Goal: Task Accomplishment & Management: Manage account settings

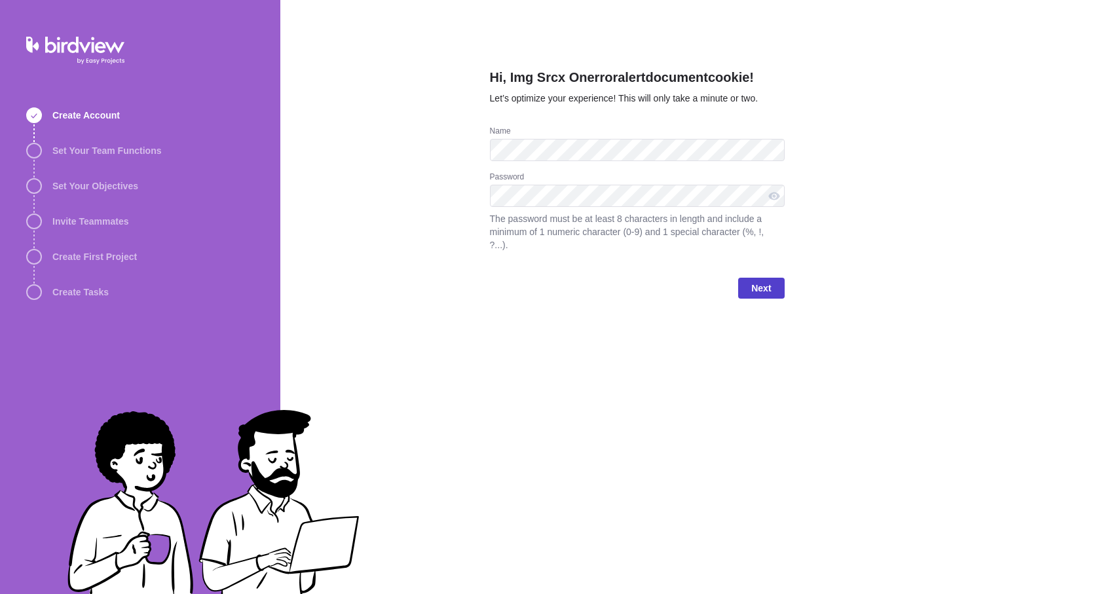
click at [762, 284] on span "Next" at bounding box center [761, 288] width 20 height 16
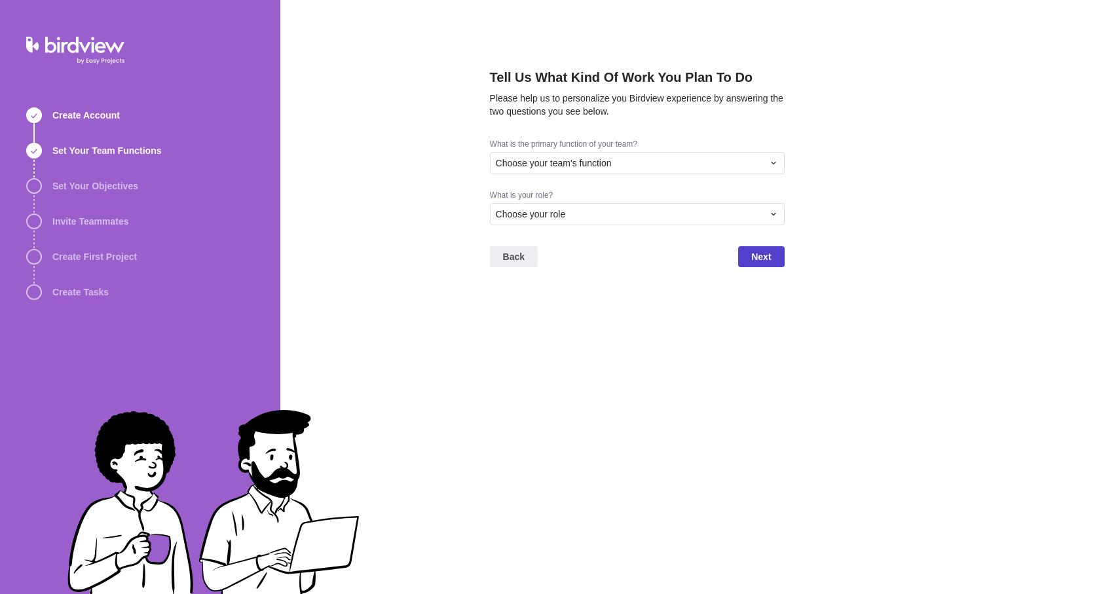
click at [754, 257] on span "Next" at bounding box center [761, 257] width 20 height 16
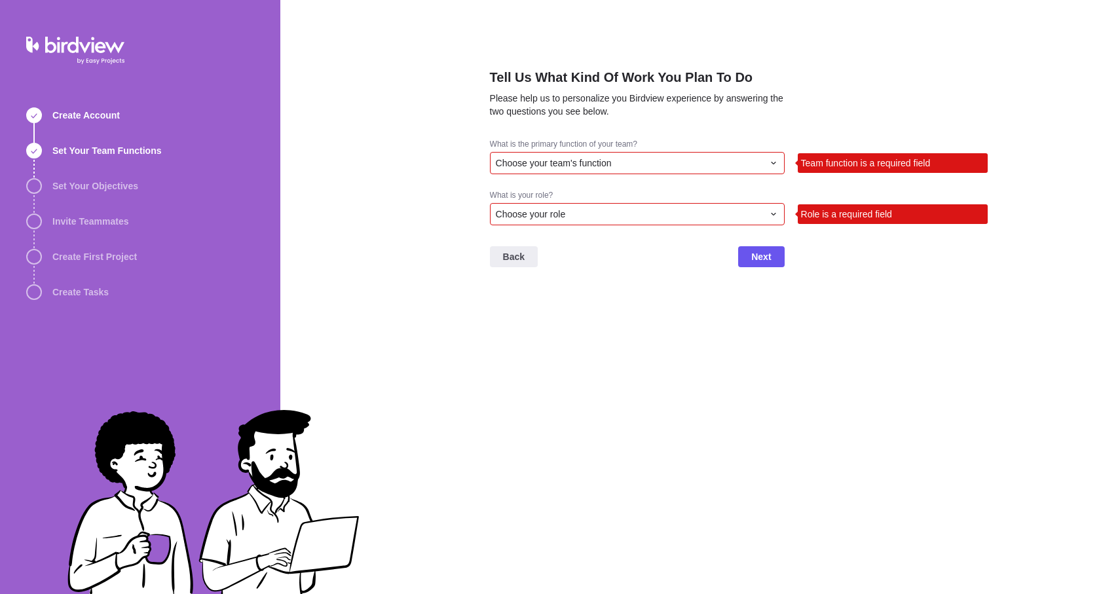
click at [724, 166] on div "Choose your team's function" at bounding box center [629, 163] width 267 height 13
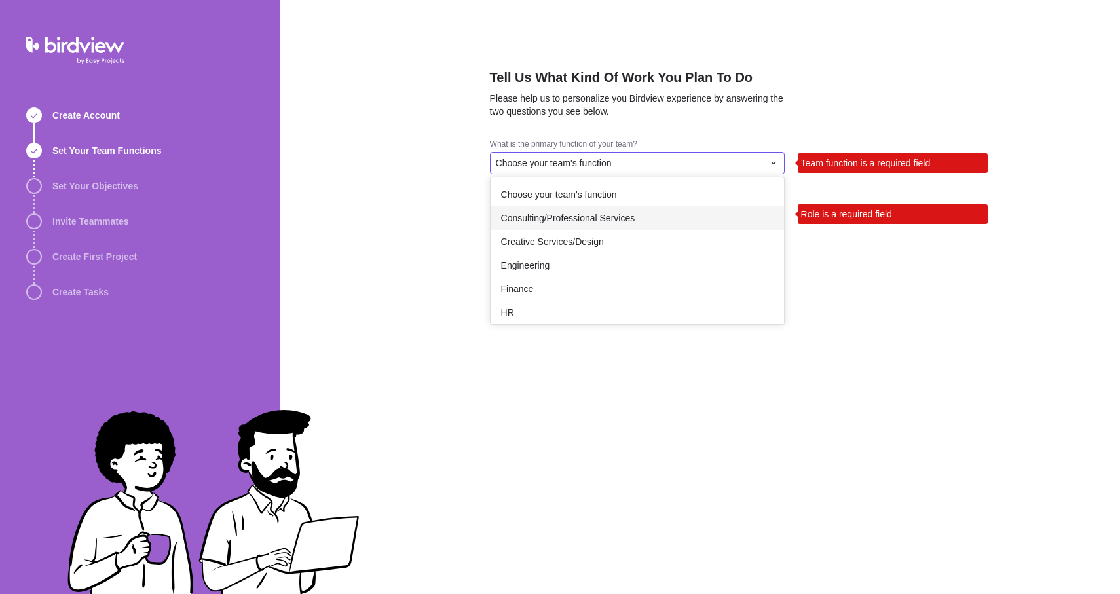
click at [679, 227] on div "Consulting/Professional Services" at bounding box center [637, 218] width 293 height 24
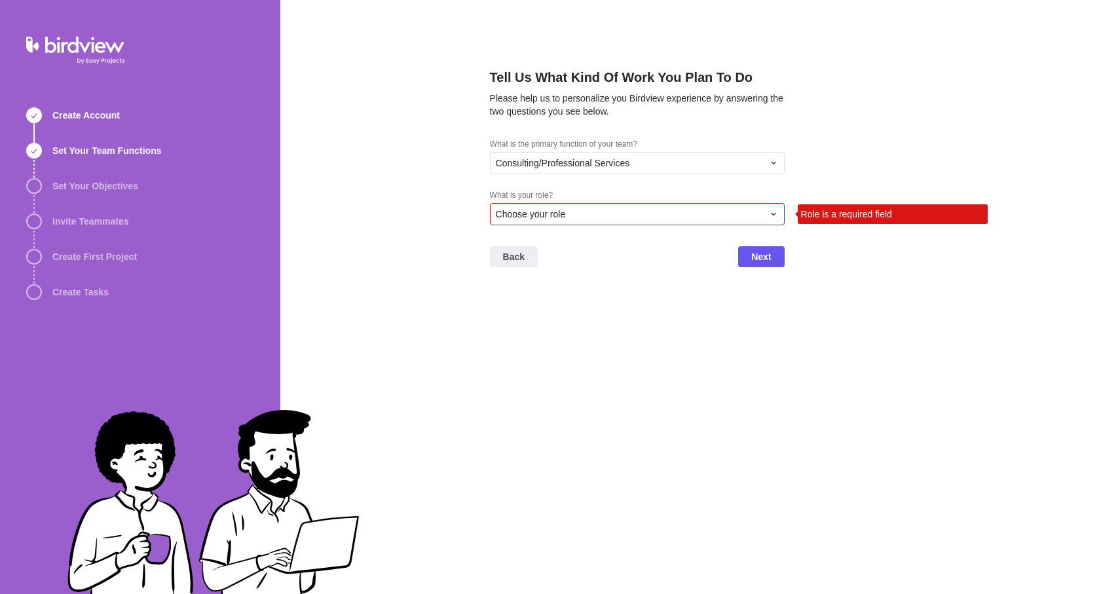
click at [720, 211] on div "Choose your role" at bounding box center [629, 214] width 267 height 13
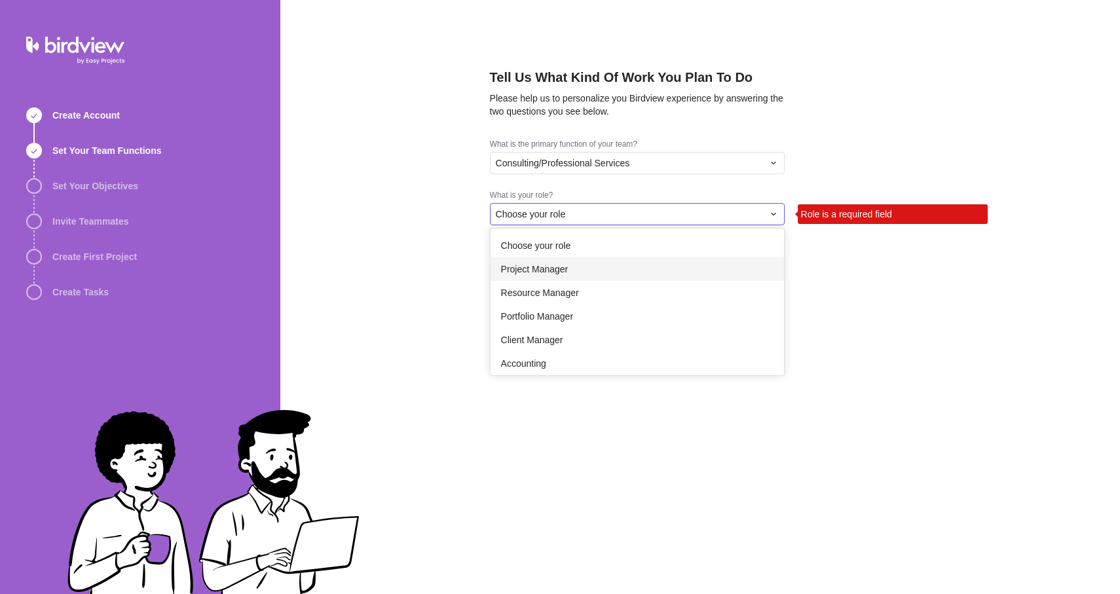
click at [670, 276] on div "Project Manager" at bounding box center [637, 269] width 293 height 24
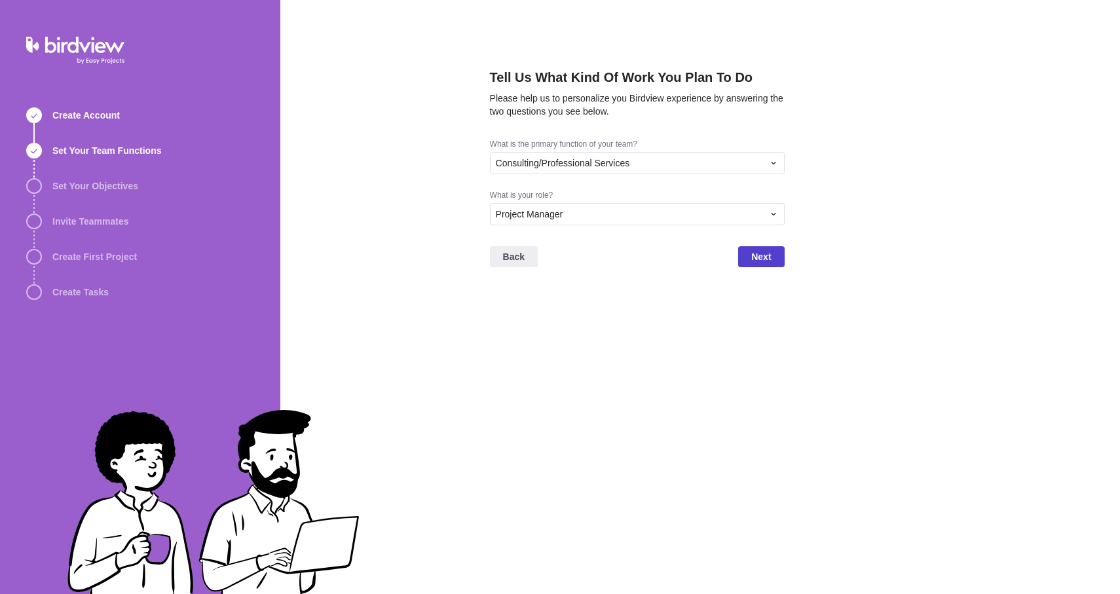
click at [761, 251] on span "Next" at bounding box center [761, 257] width 20 height 16
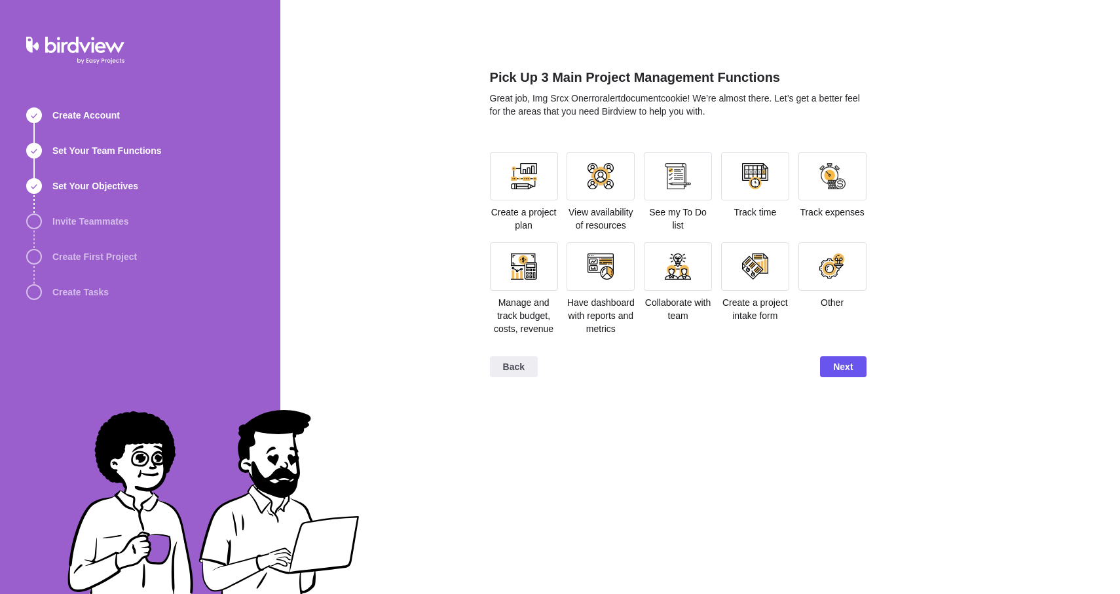
click at [604, 201] on div "View availability of resources" at bounding box center [600, 192] width 68 height 80
click at [857, 427] on div "Pick Up 3 Main Project Management Functions Great job, Img Srcx Onerroralertdoc…" at bounding box center [678, 297] width 377 height 594
click at [595, 193] on div at bounding box center [600, 176] width 68 height 48
click at [849, 375] on span "Next" at bounding box center [843, 367] width 20 height 16
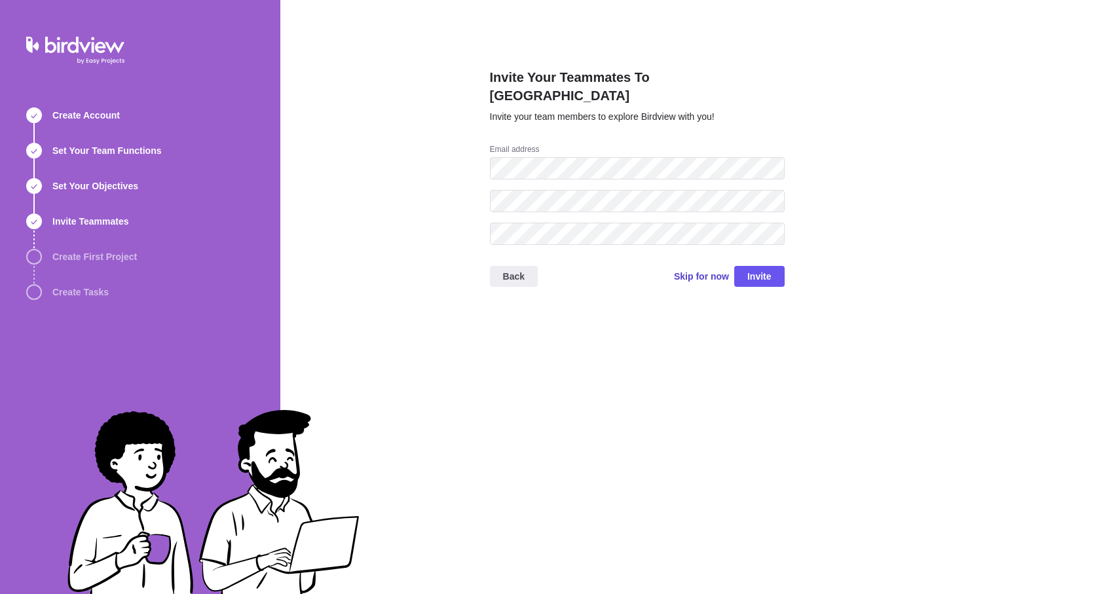
click at [711, 270] on span "Skip for now" at bounding box center [701, 276] width 55 height 13
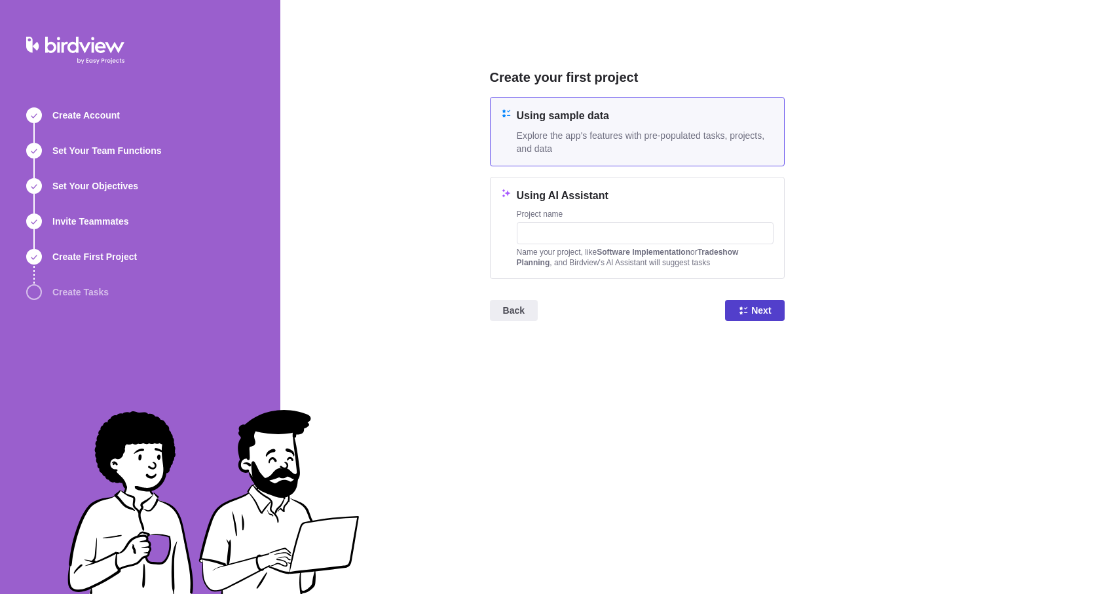
click at [765, 304] on span "Next" at bounding box center [761, 311] width 20 height 16
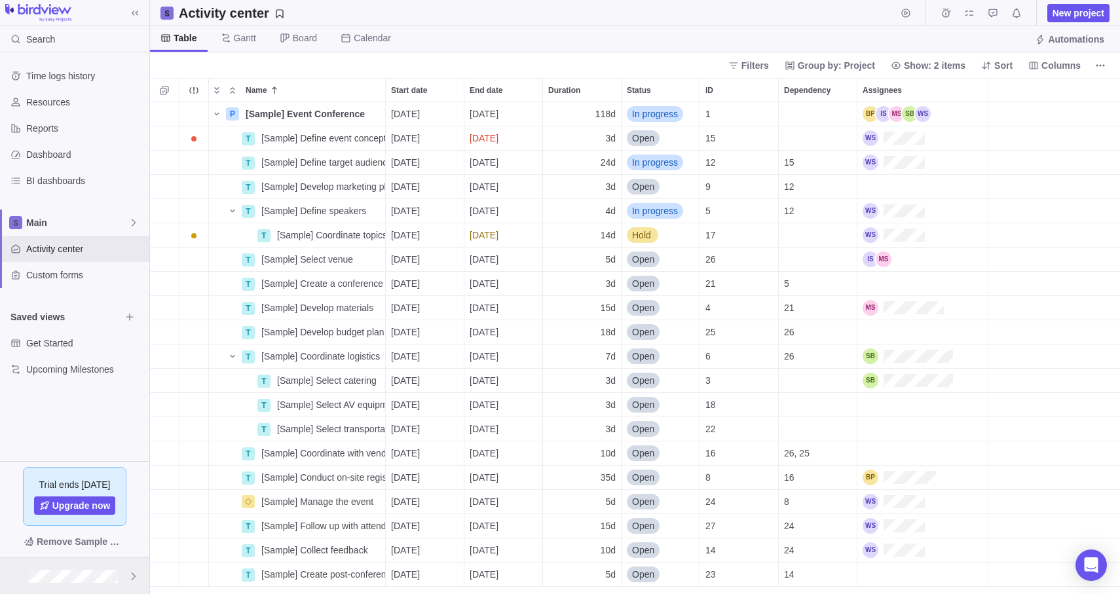
scroll to position [1, 1]
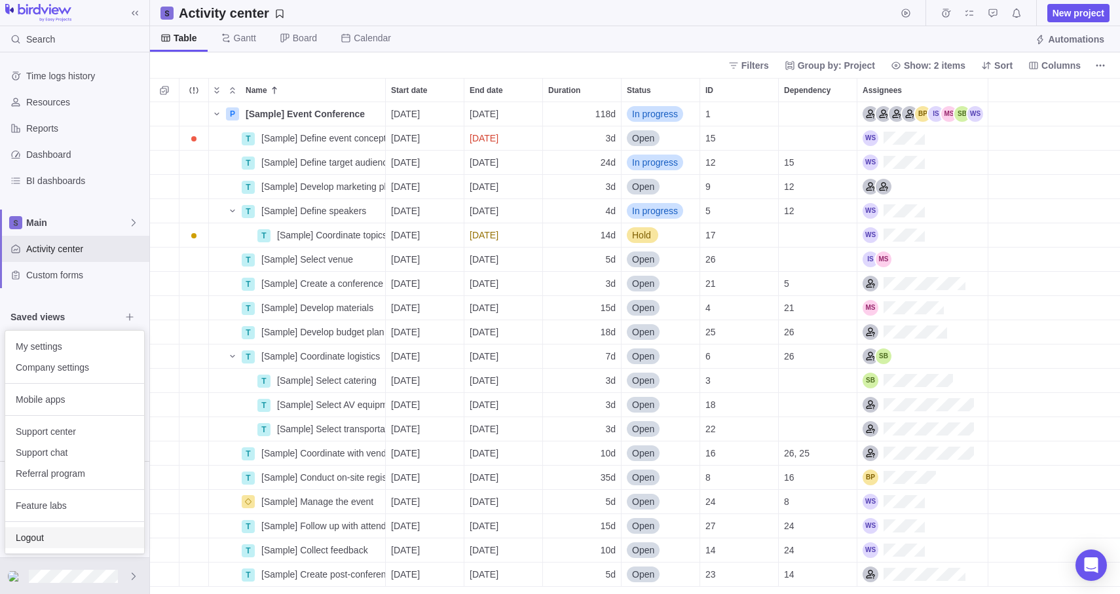
click at [48, 530] on div "Logout" at bounding box center [74, 537] width 139 height 21
click at [75, 458] on span "Support chat" at bounding box center [75, 452] width 118 height 13
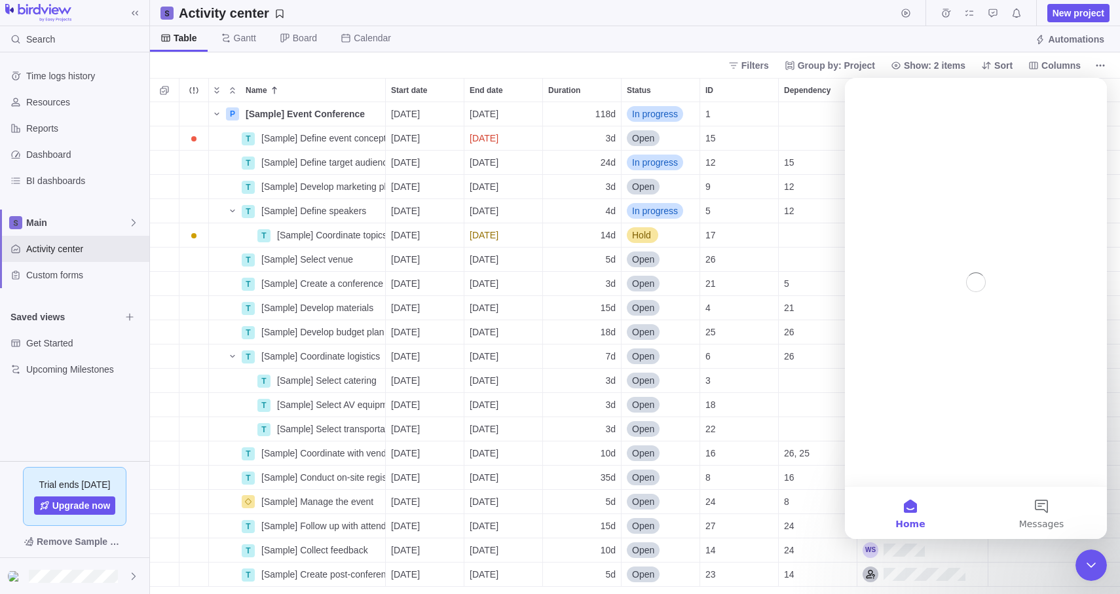
scroll to position [0, 0]
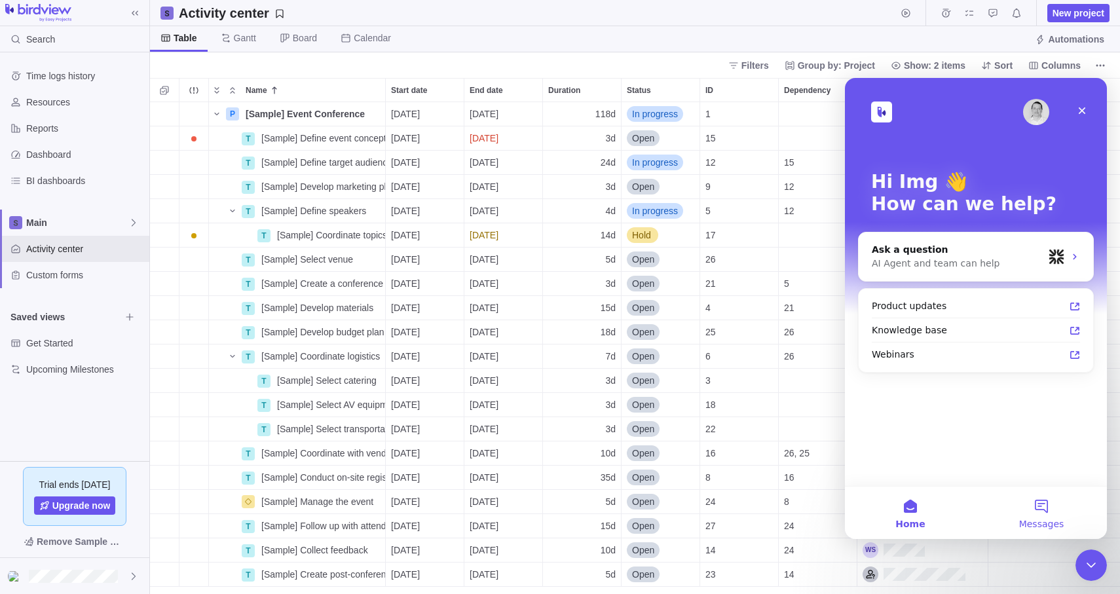
click at [1020, 494] on button "Messages" at bounding box center [1041, 513] width 131 height 52
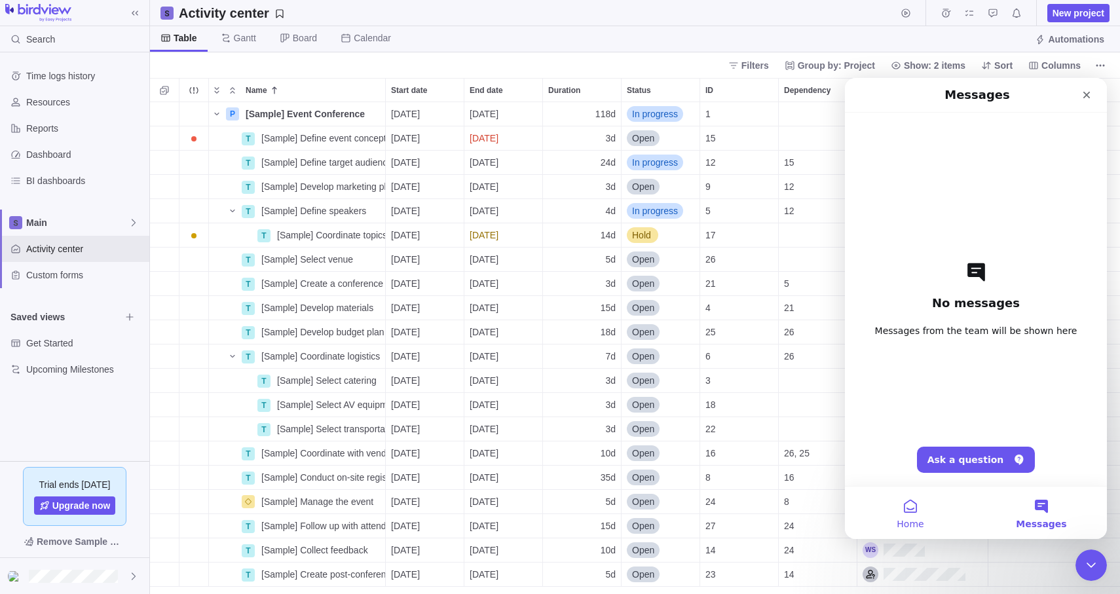
click at [935, 504] on button "Home" at bounding box center [910, 513] width 131 height 52
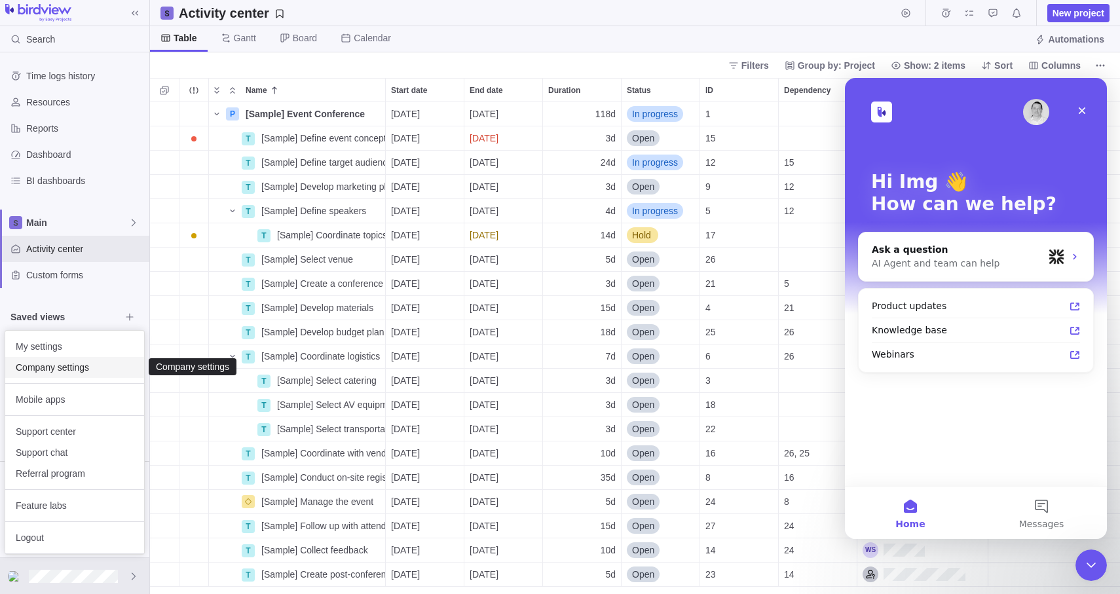
click at [81, 367] on span "Company settings" at bounding box center [75, 367] width 118 height 13
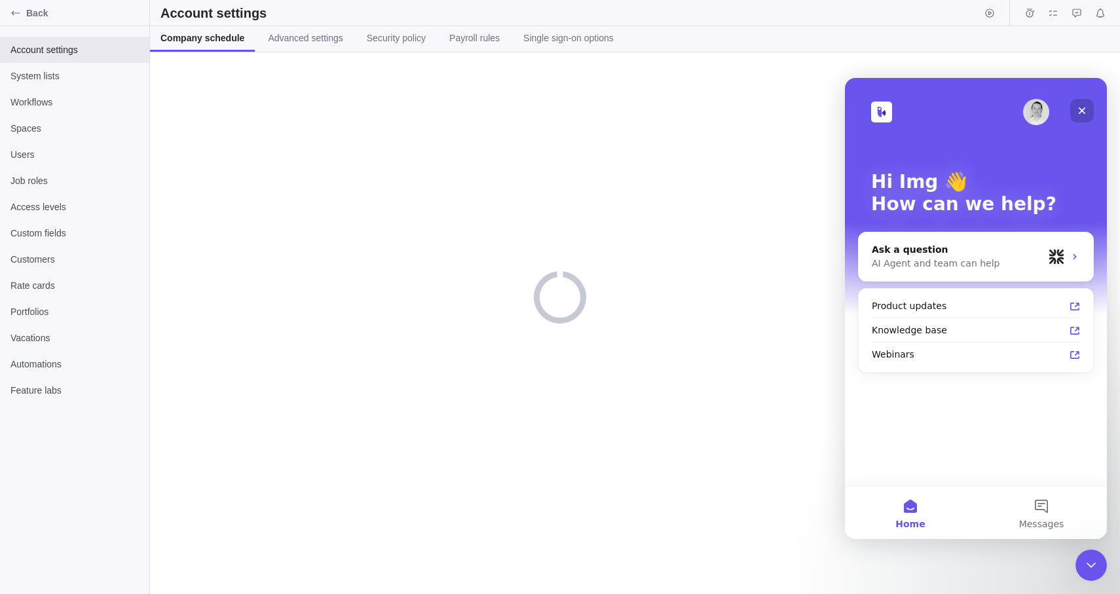
click at [1085, 111] on icon "Close" at bounding box center [1082, 110] width 10 height 10
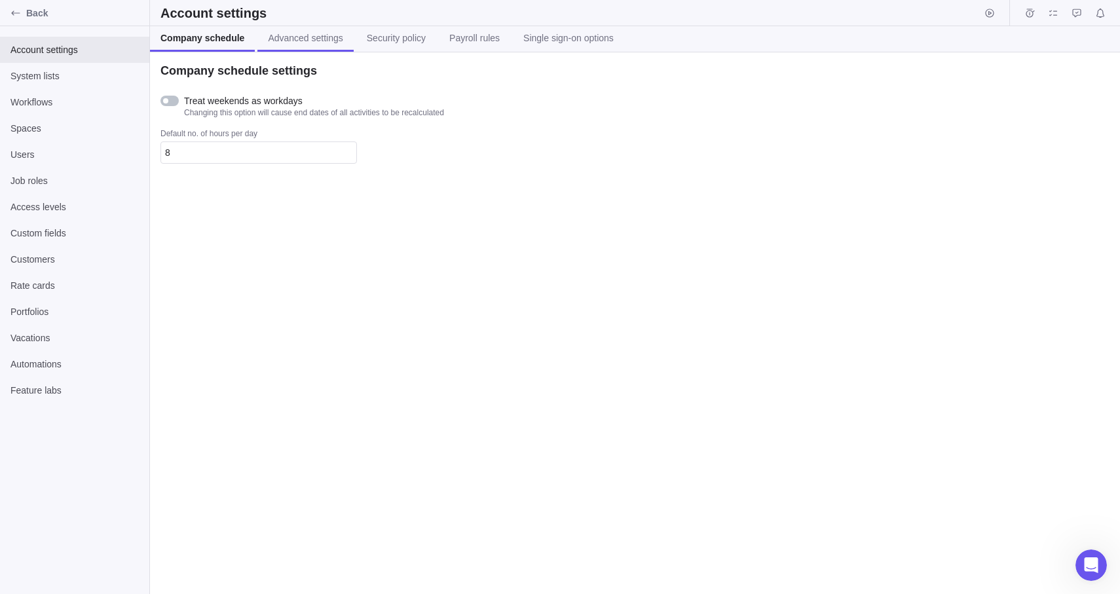
click at [325, 39] on span "Advanced settings" at bounding box center [305, 37] width 75 height 13
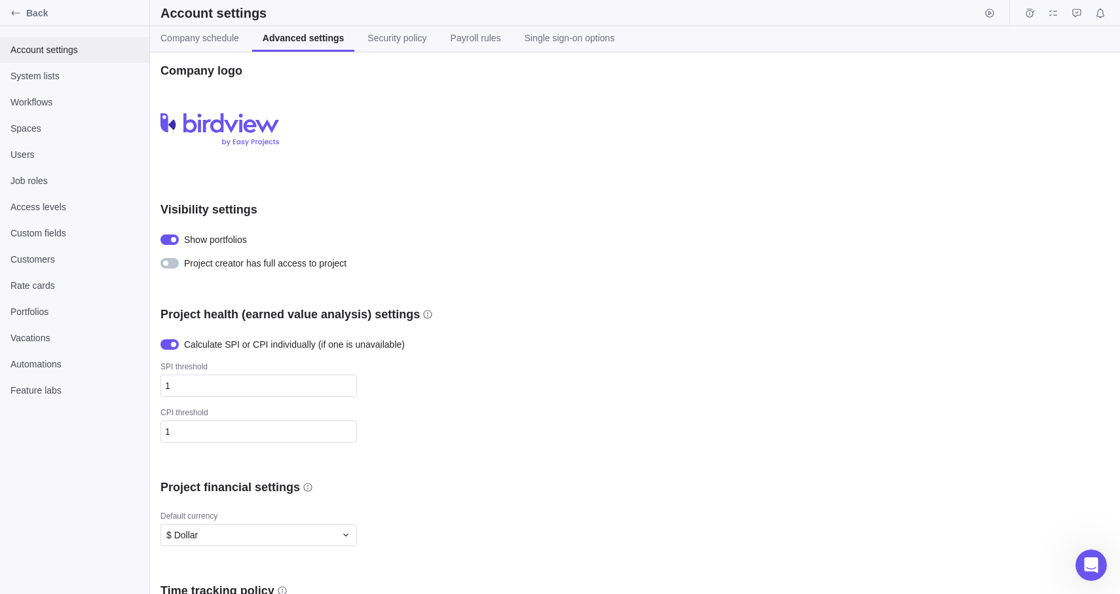
click at [76, 54] on span "Account settings" at bounding box center [74, 49] width 128 height 13
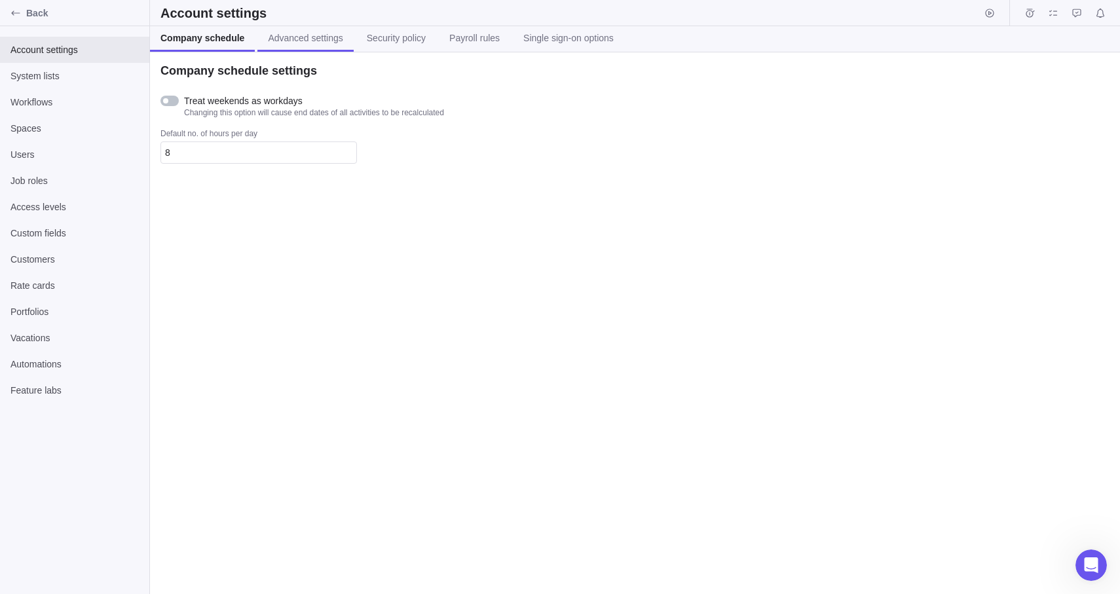
click at [307, 41] on span "Advanced settings" at bounding box center [305, 37] width 75 height 13
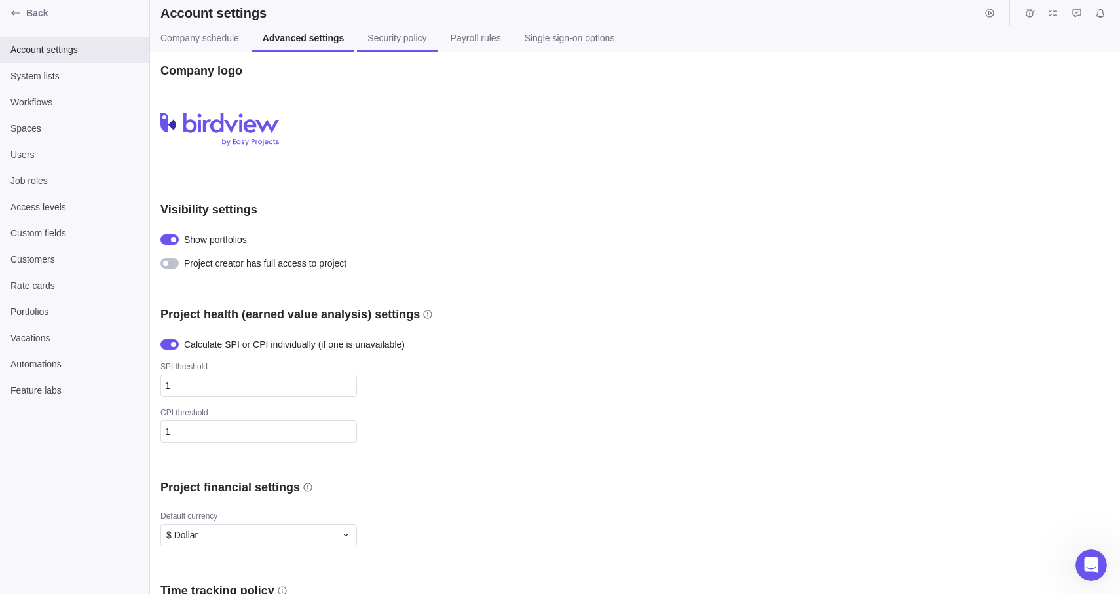
click at [390, 35] on span "Security policy" at bounding box center [396, 37] width 59 height 13
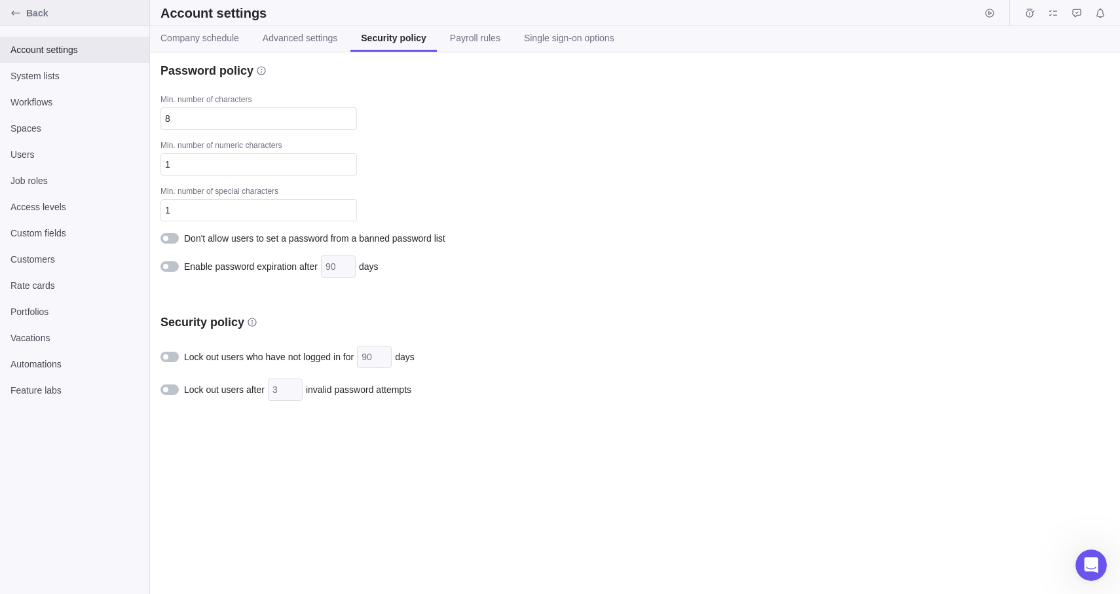
click at [22, 9] on div "Back" at bounding box center [15, 13] width 21 height 21
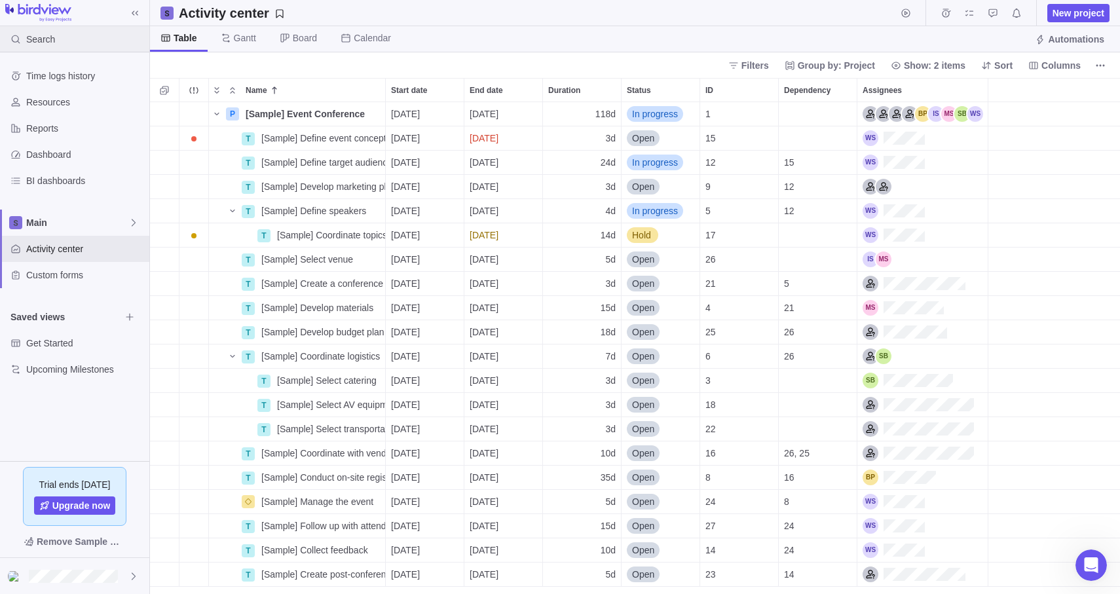
scroll to position [491, 970]
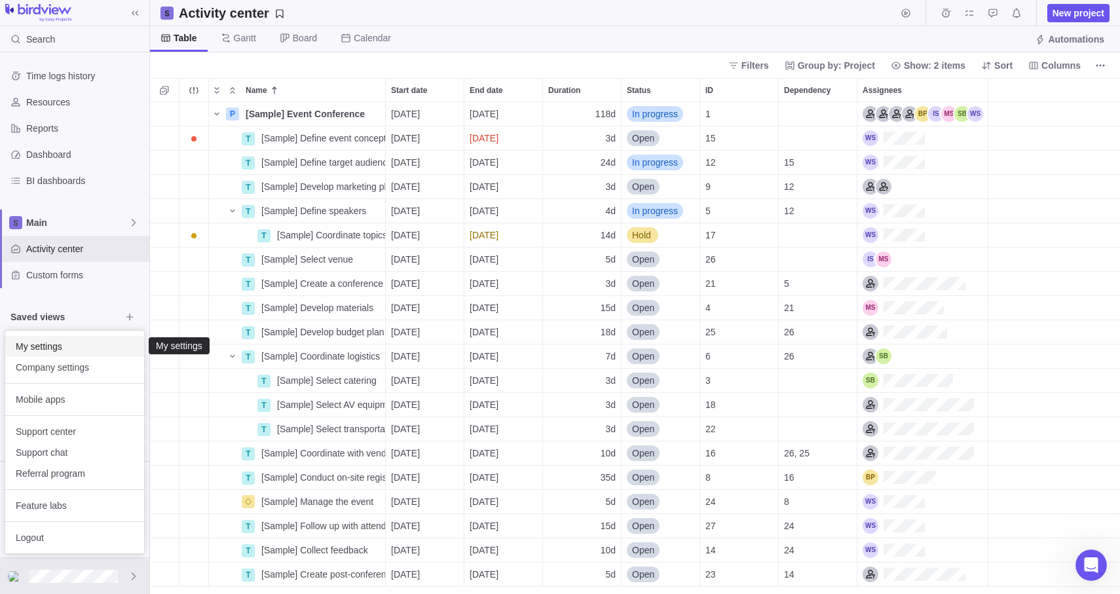
click at [74, 347] on span "My settings" at bounding box center [75, 346] width 118 height 13
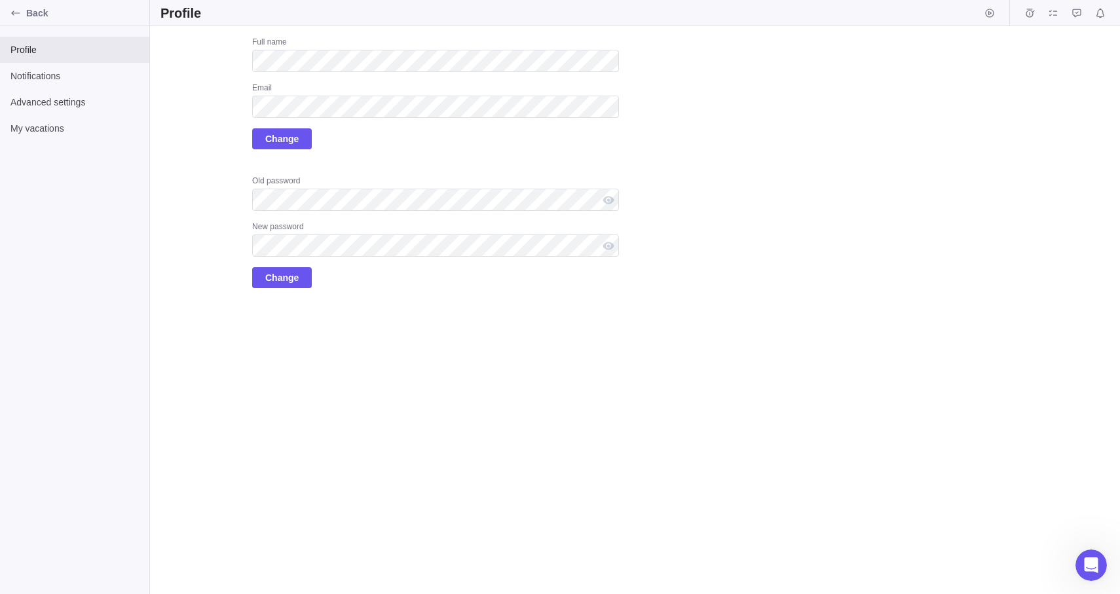
click at [215, 212] on div "Upload Full name Email Change Old password New password Change" at bounding box center [389, 162] width 458 height 251
click at [499, 374] on div "Upload Full name Email Change Old password New password Change" at bounding box center [635, 310] width 970 height 568
click at [424, 274] on div "Old password New password Change" at bounding box center [435, 232] width 367 height 113
click at [354, 153] on div "Full name Email Change Old password New password Change" at bounding box center [435, 162] width 367 height 251
click at [342, 146] on div "Full name Email Change" at bounding box center [435, 93] width 367 height 113
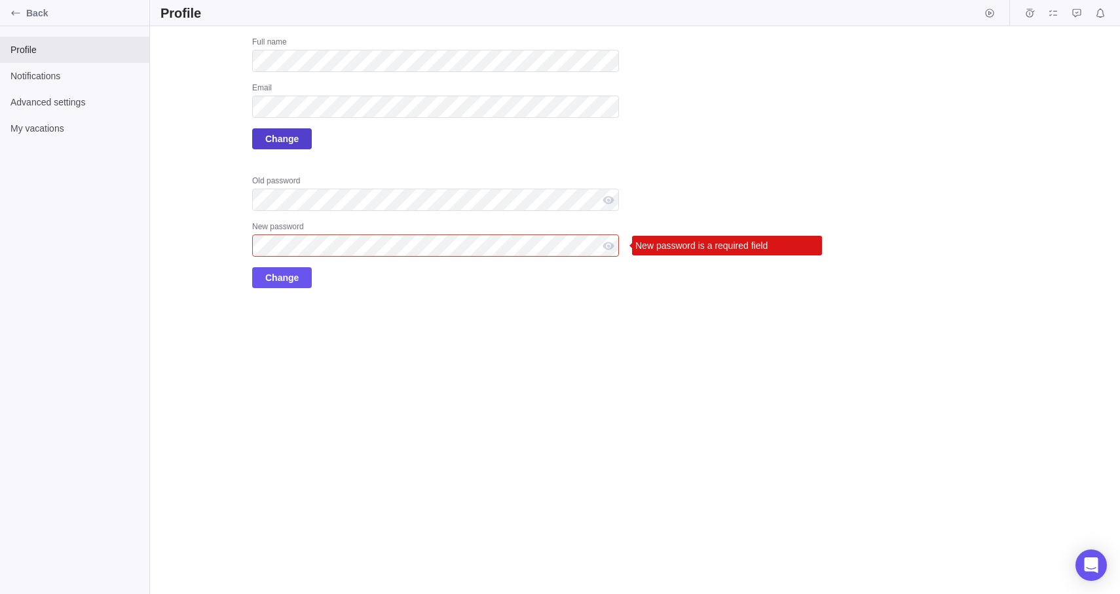
click at [277, 132] on span "Change" at bounding box center [281, 139] width 33 height 16
click at [300, 143] on span "Change" at bounding box center [282, 138] width 60 height 21
click at [31, 14] on span "Back" at bounding box center [85, 13] width 118 height 13
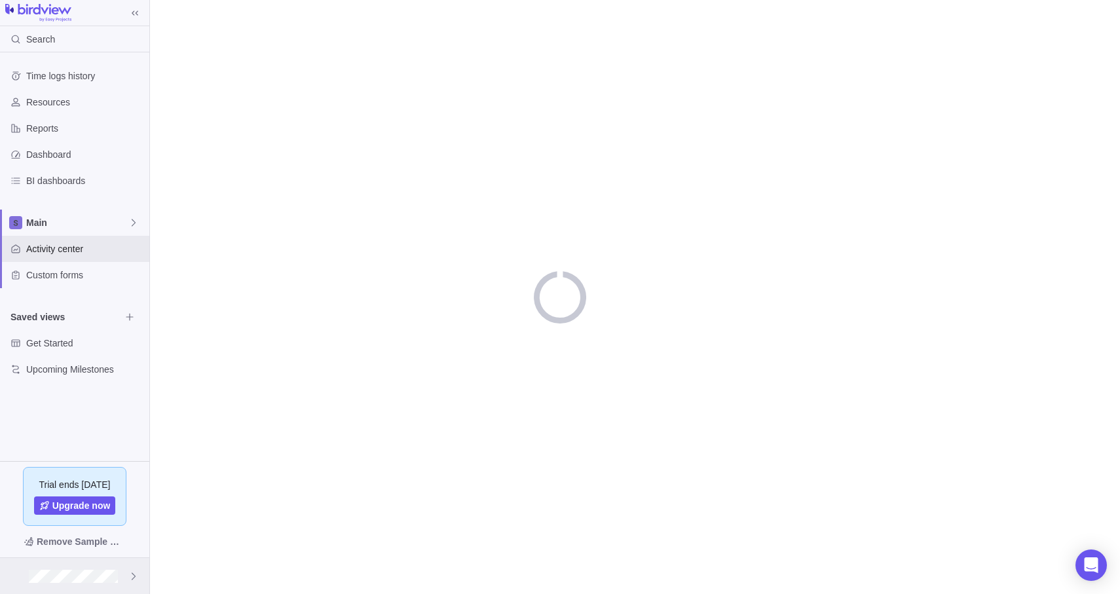
click at [105, 568] on div at bounding box center [74, 576] width 149 height 36
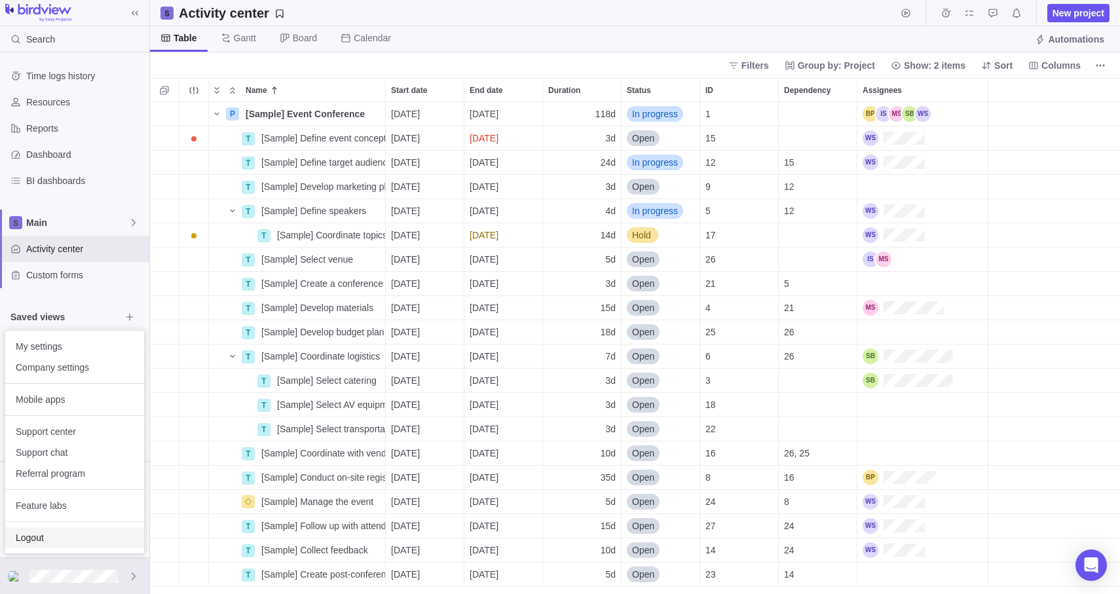
click at [45, 534] on span "Logout" at bounding box center [75, 537] width 118 height 13
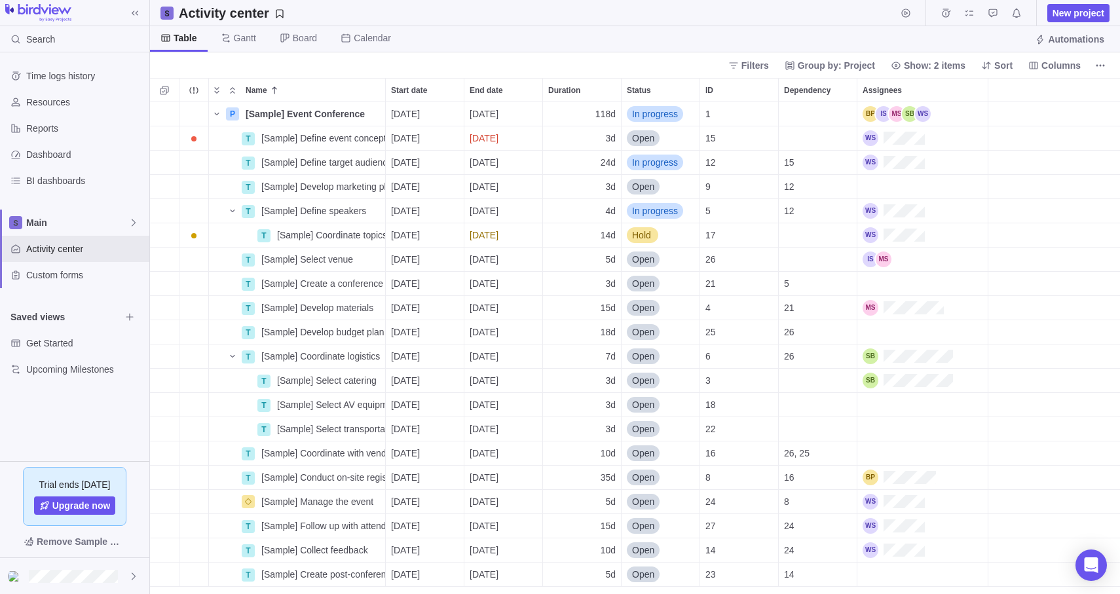
scroll to position [491, 970]
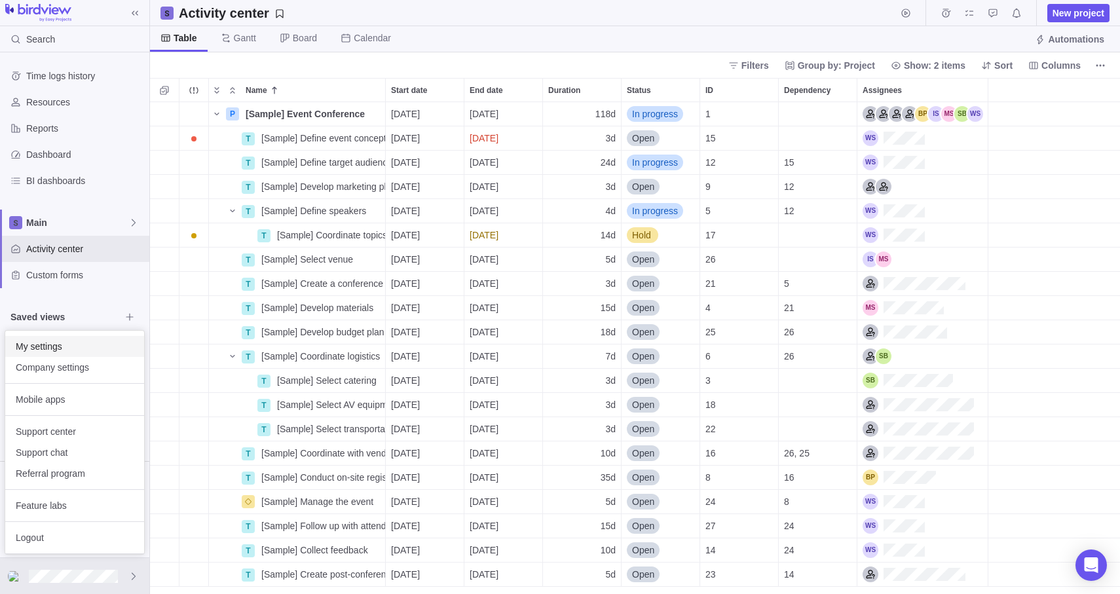
click at [63, 345] on span "My settings" at bounding box center [75, 346] width 118 height 13
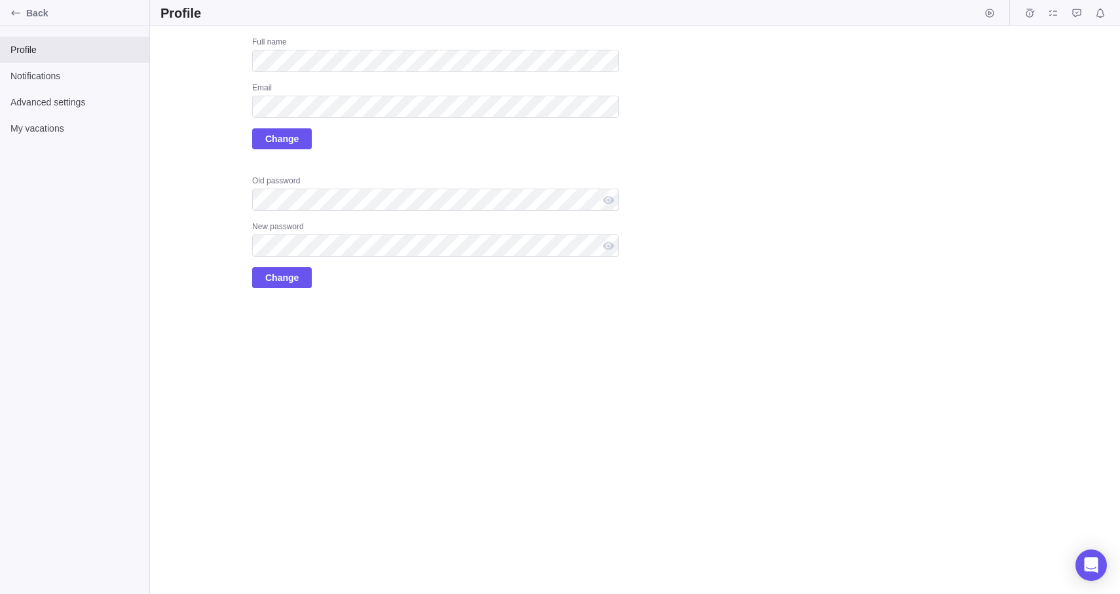
click at [467, 169] on div "Full name Email Change Old password New password Change" at bounding box center [435, 162] width 367 height 251
click at [295, 141] on span "Change" at bounding box center [281, 139] width 33 height 16
click at [298, 143] on span "Change" at bounding box center [281, 139] width 33 height 16
click at [463, 278] on div "Old password New password Change" at bounding box center [435, 232] width 367 height 113
click at [347, 84] on div "Email" at bounding box center [435, 89] width 367 height 13
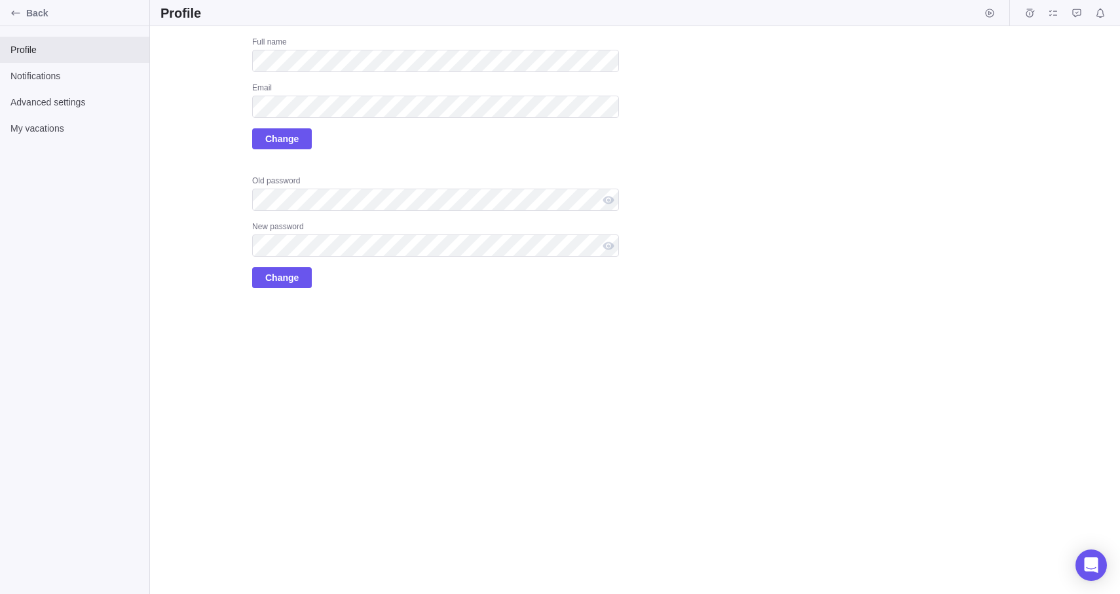
click at [347, 84] on div "Email" at bounding box center [435, 89] width 367 height 13
click at [346, 84] on div "Email" at bounding box center [435, 89] width 367 height 13
click at [347, 91] on div "Email" at bounding box center [435, 89] width 367 height 13
click at [347, 90] on div "Email" at bounding box center [435, 89] width 367 height 13
click at [411, 146] on div "Full name Email Change" at bounding box center [435, 93] width 367 height 113
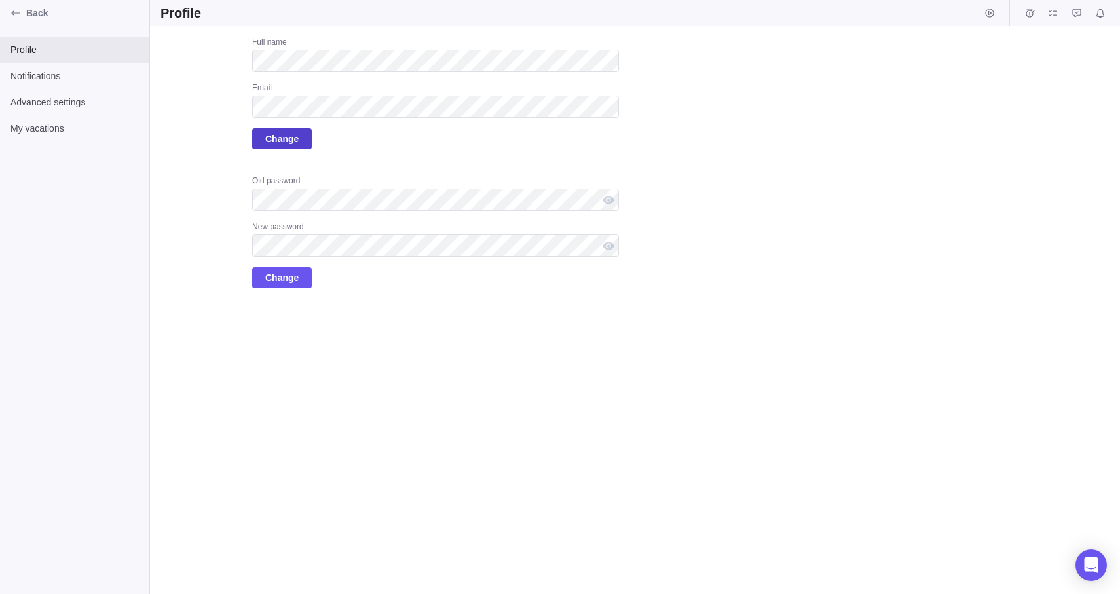
click at [284, 144] on span "Change" at bounding box center [281, 139] width 33 height 16
click at [133, 502] on div "Profile Notifications Advanced settings My vacations" at bounding box center [74, 310] width 149 height 568
click at [64, 583] on div "Profile Notifications Advanced settings My vacations" at bounding box center [74, 310] width 149 height 568
click at [289, 138] on span "Change" at bounding box center [281, 139] width 33 height 16
click at [293, 149] on div "Full name Email Change Old password New password Change" at bounding box center [435, 162] width 367 height 251
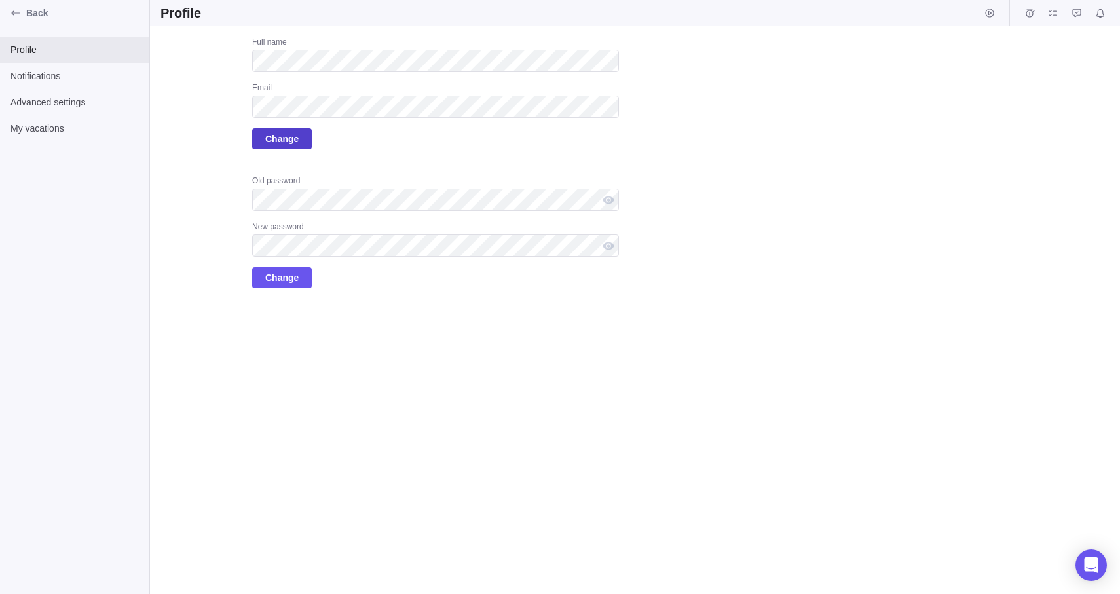
click at [289, 140] on span "Change" at bounding box center [281, 139] width 33 height 16
click at [293, 141] on span "Change" at bounding box center [281, 139] width 33 height 16
click at [286, 280] on span "Change" at bounding box center [281, 278] width 33 height 16
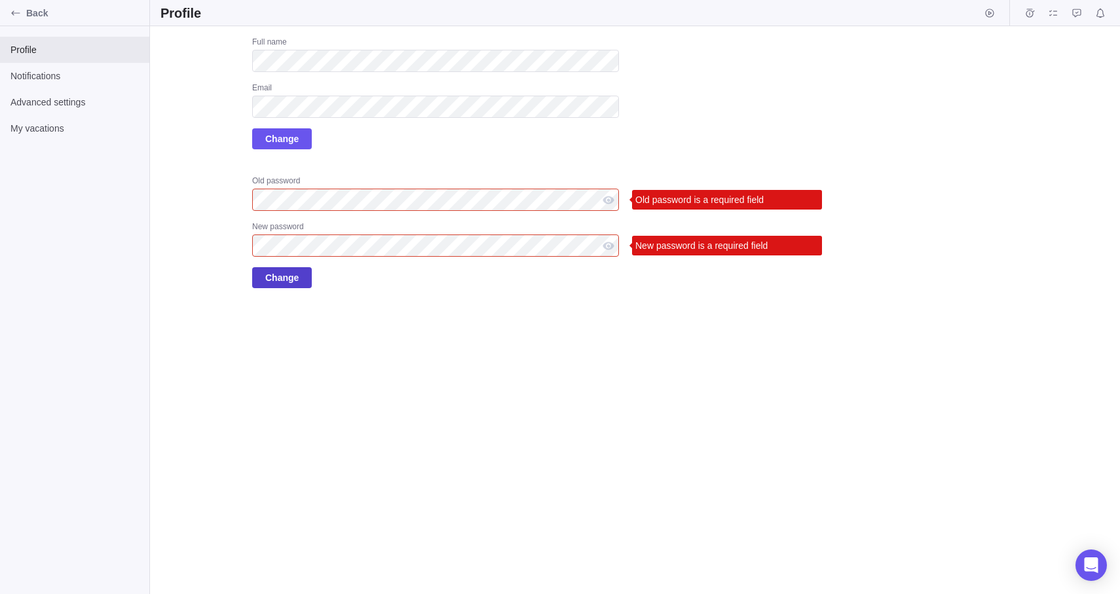
click at [286, 280] on span "Change" at bounding box center [281, 278] width 33 height 16
click at [285, 141] on span "Change" at bounding box center [281, 139] width 33 height 16
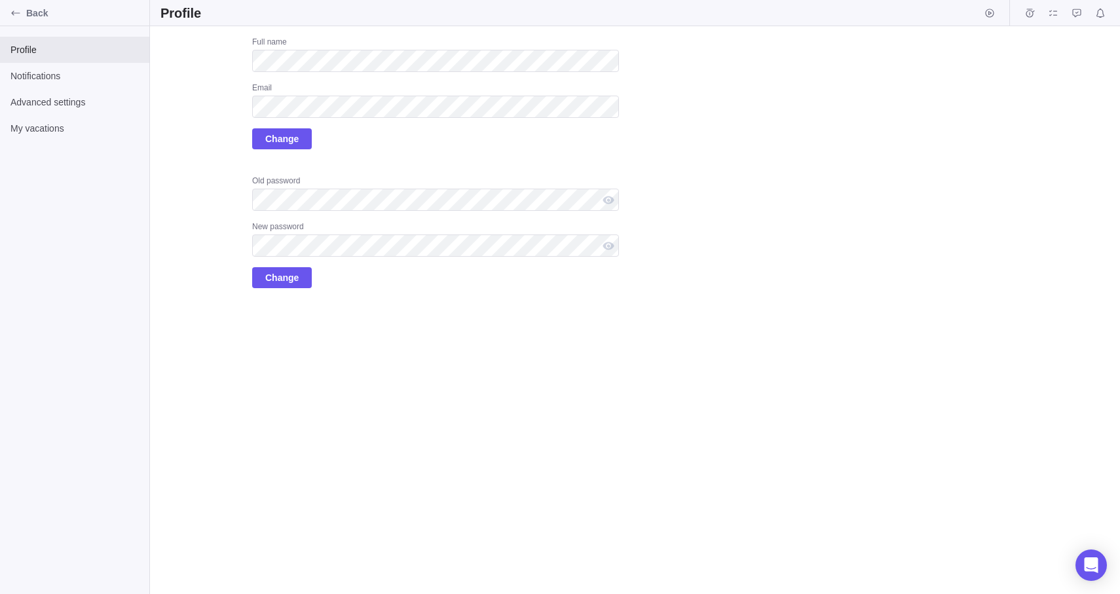
click at [359, 139] on div "Full name Email Change" at bounding box center [435, 93] width 367 height 113
click at [295, 148] on span "Change" at bounding box center [282, 138] width 60 height 21
